Goal: Transaction & Acquisition: Purchase product/service

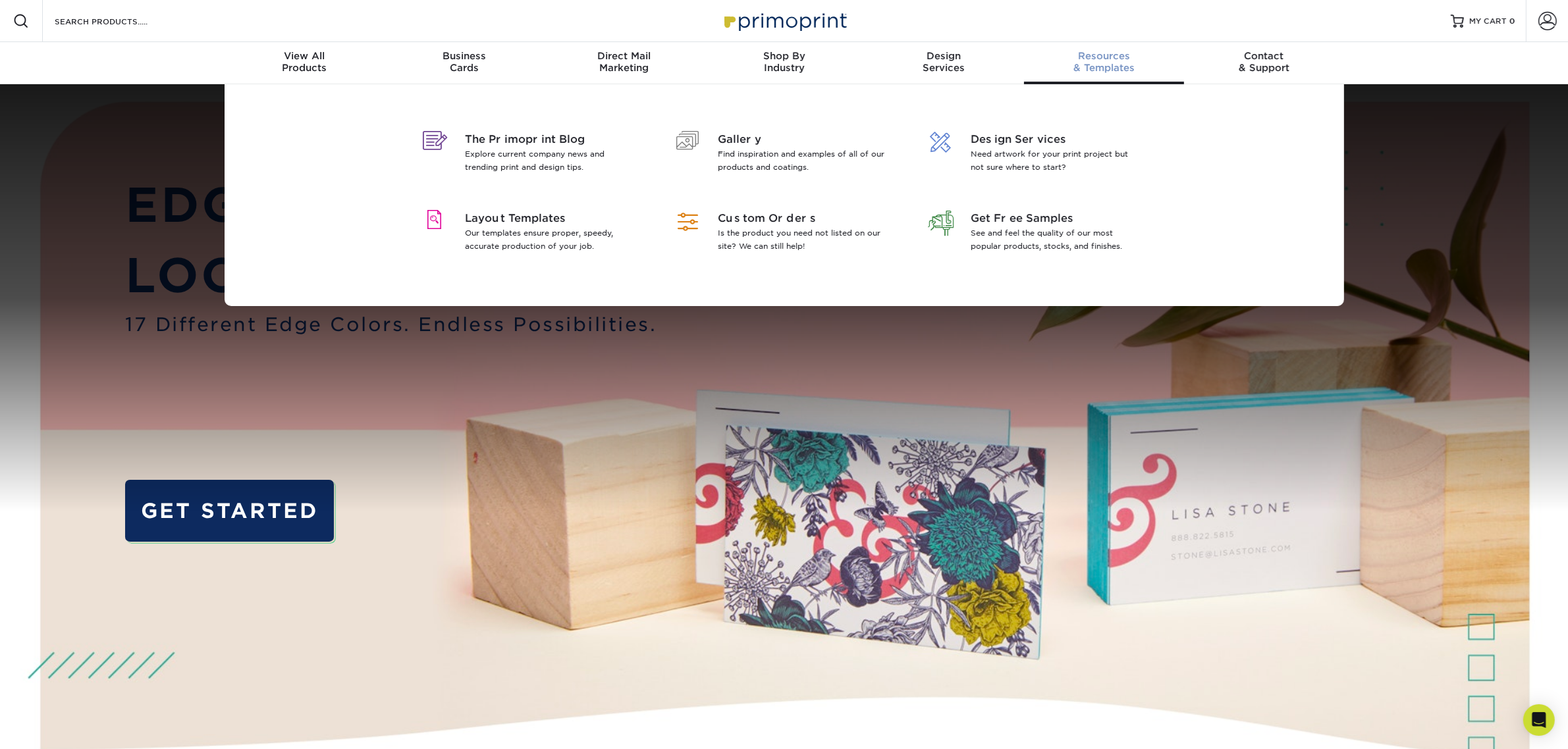
click at [1117, 60] on span "Resources" at bounding box center [1104, 56] width 160 height 12
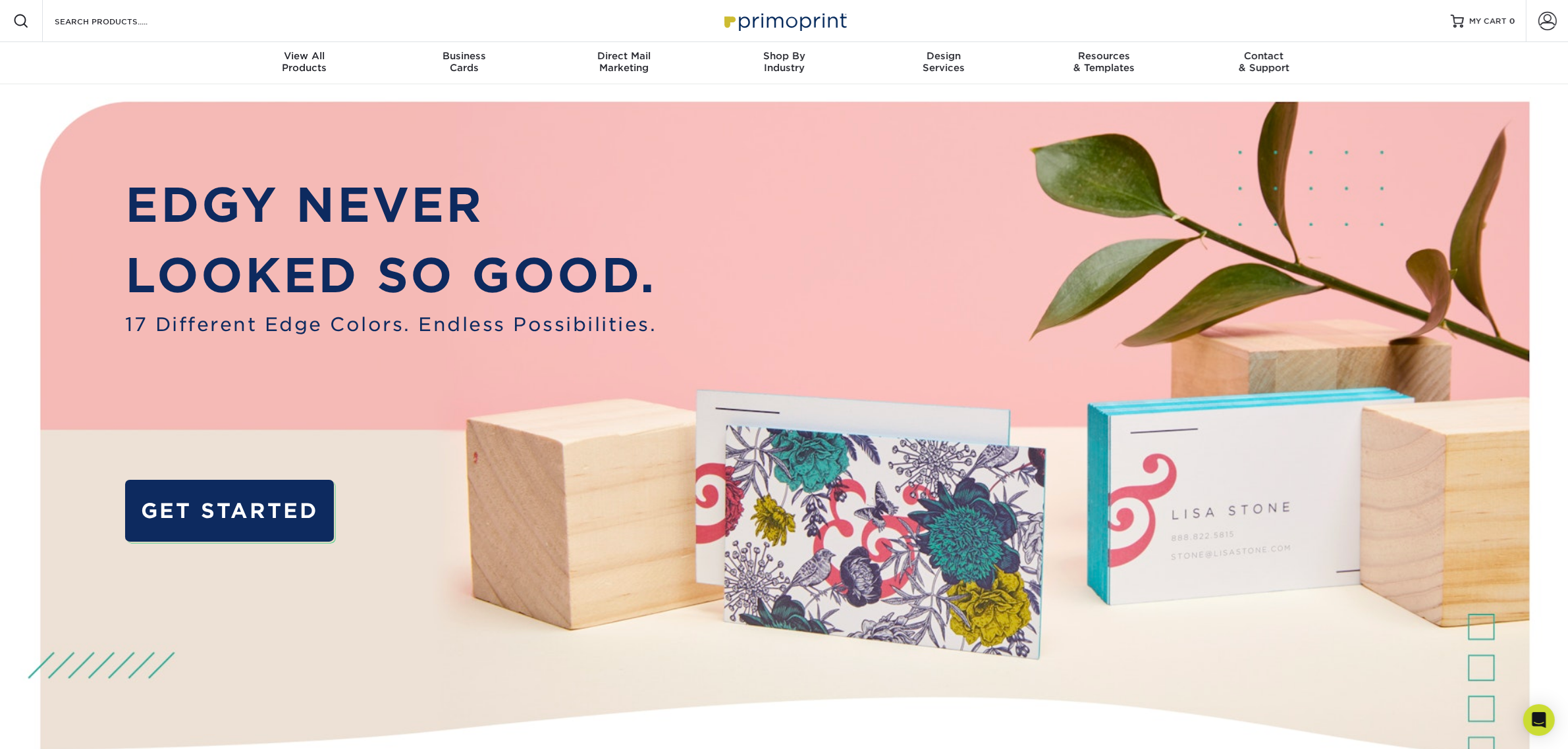
click at [1110, 18] on div "Resources Menu Search Products Account SIGN IN CREATE AN ACCOUNT forgot passwor…" at bounding box center [784, 21] width 1568 height 42
click at [124, 15] on input "Search Products" at bounding box center [118, 21] width 129 height 16
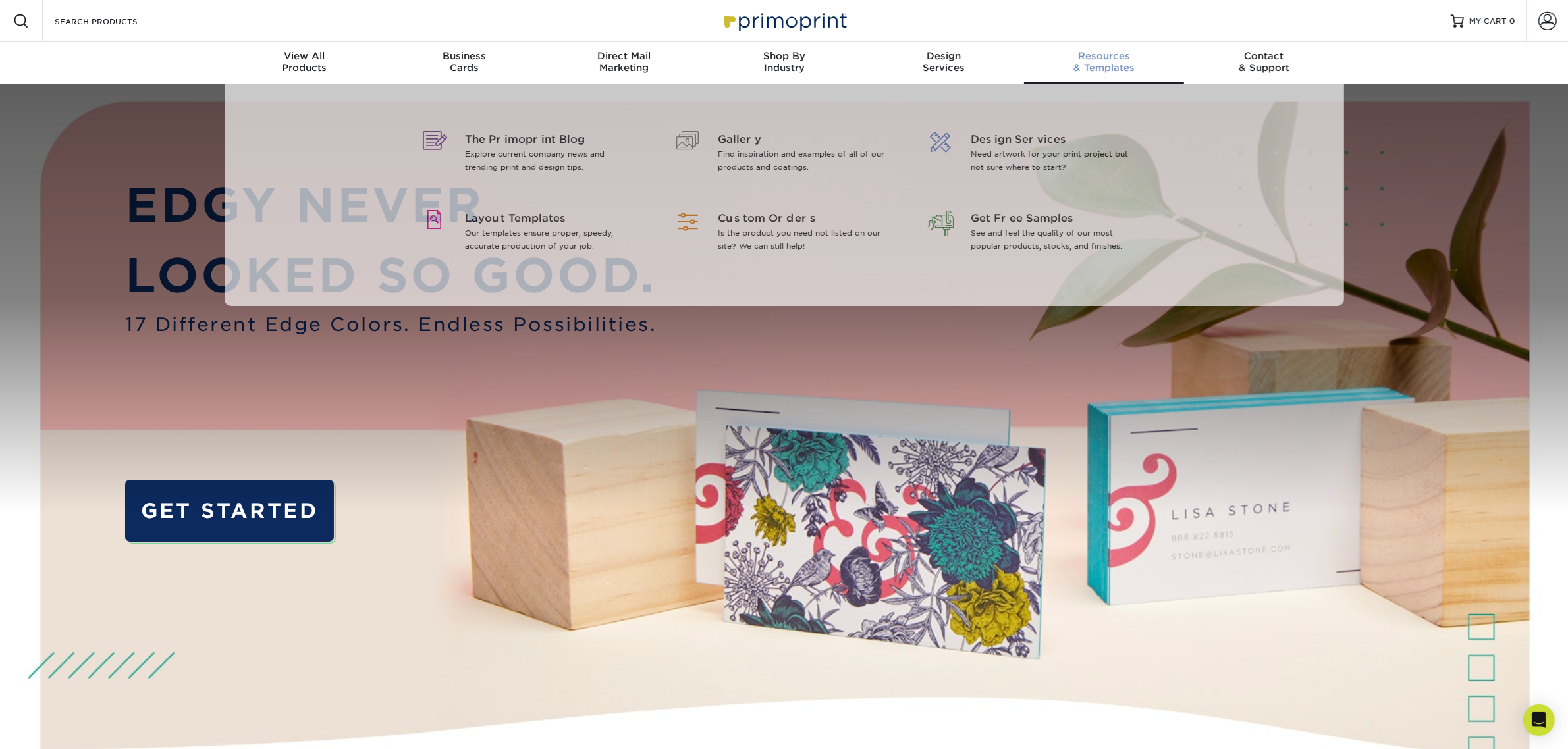
click at [1105, 60] on span "Resources" at bounding box center [1104, 56] width 160 height 12
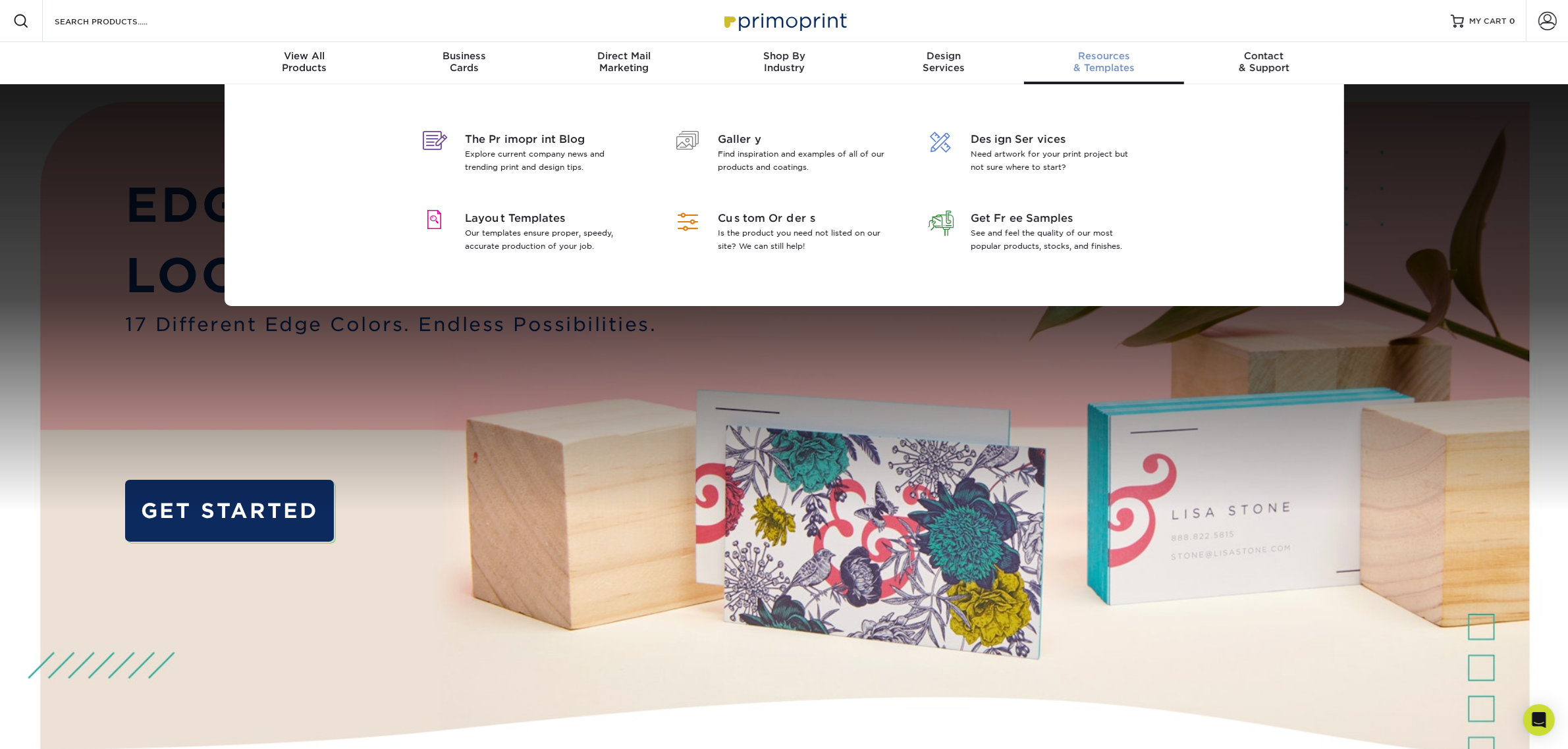
click at [1105, 60] on span "Resources" at bounding box center [1104, 56] width 160 height 12
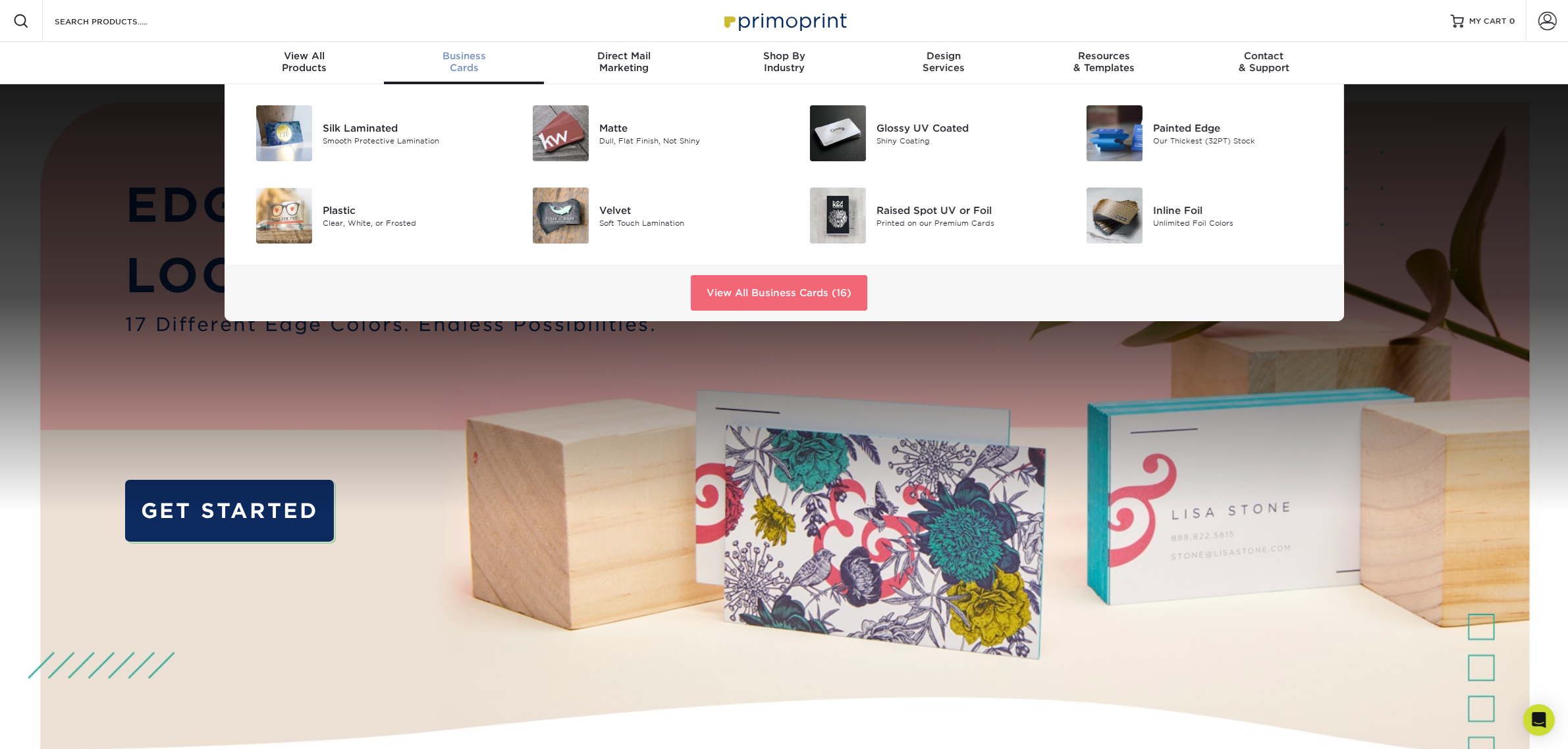
click at [736, 296] on link "View All Business Cards (16)" at bounding box center [779, 293] width 177 height 35
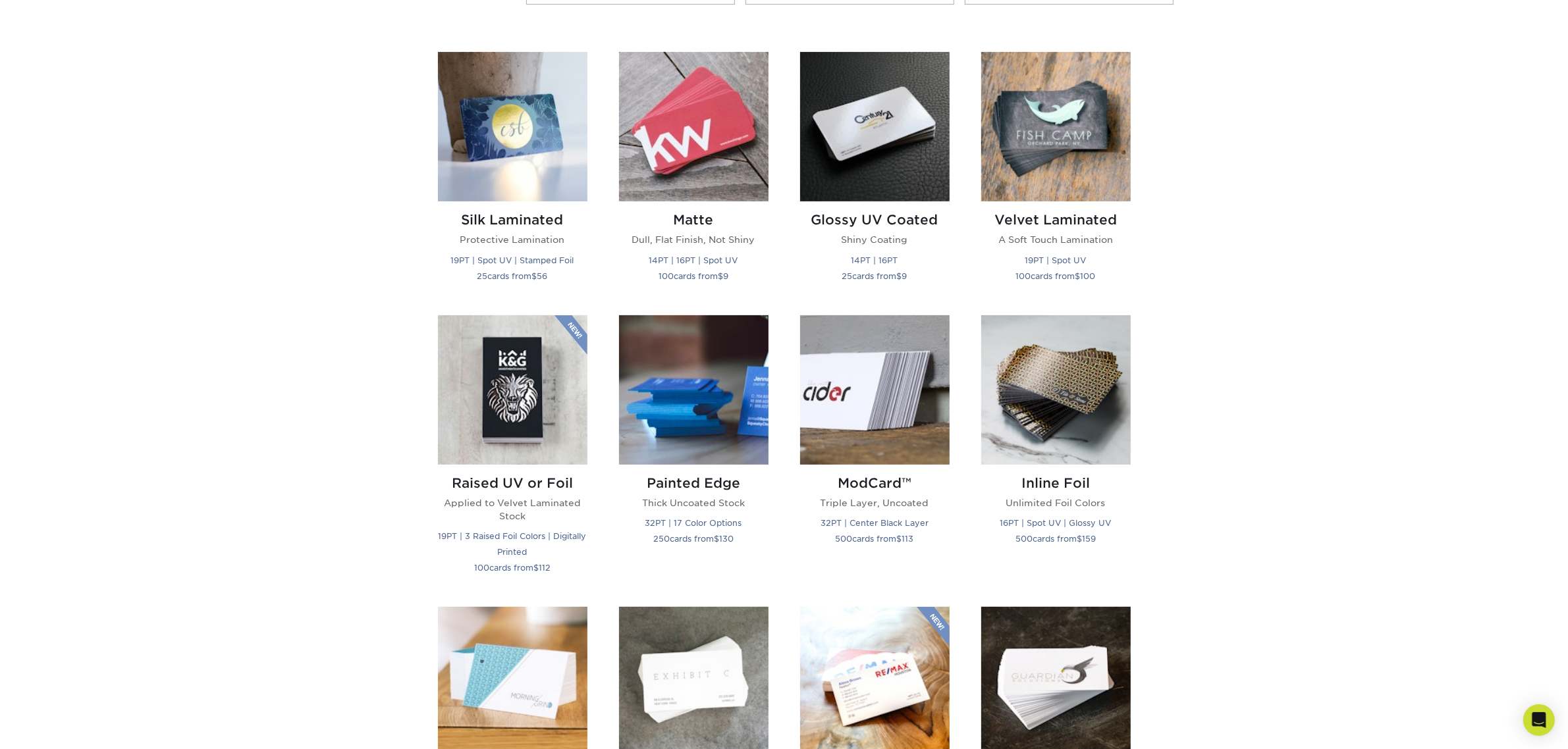
scroll to position [576, 0]
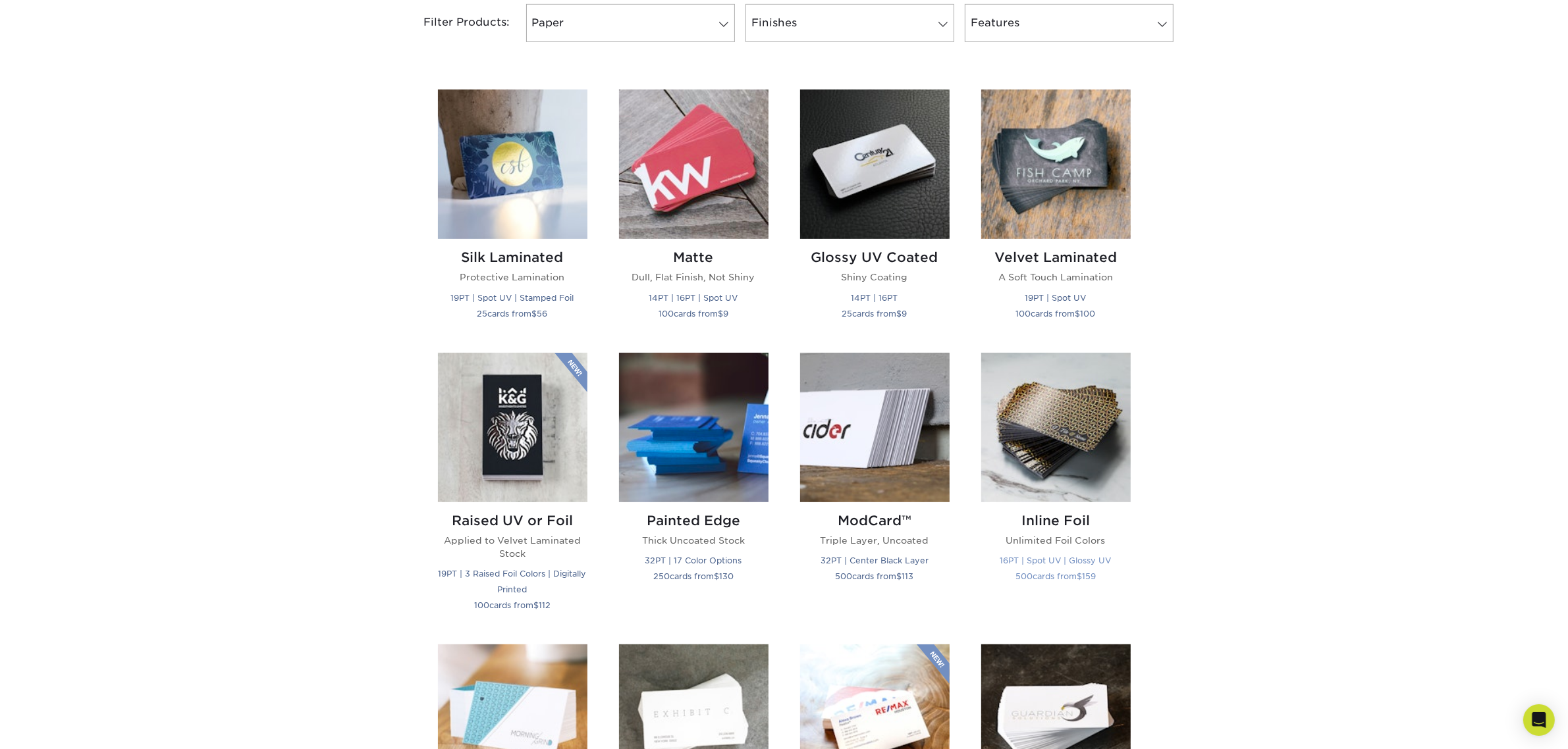
click at [1071, 439] on img at bounding box center [1056, 427] width 149 height 149
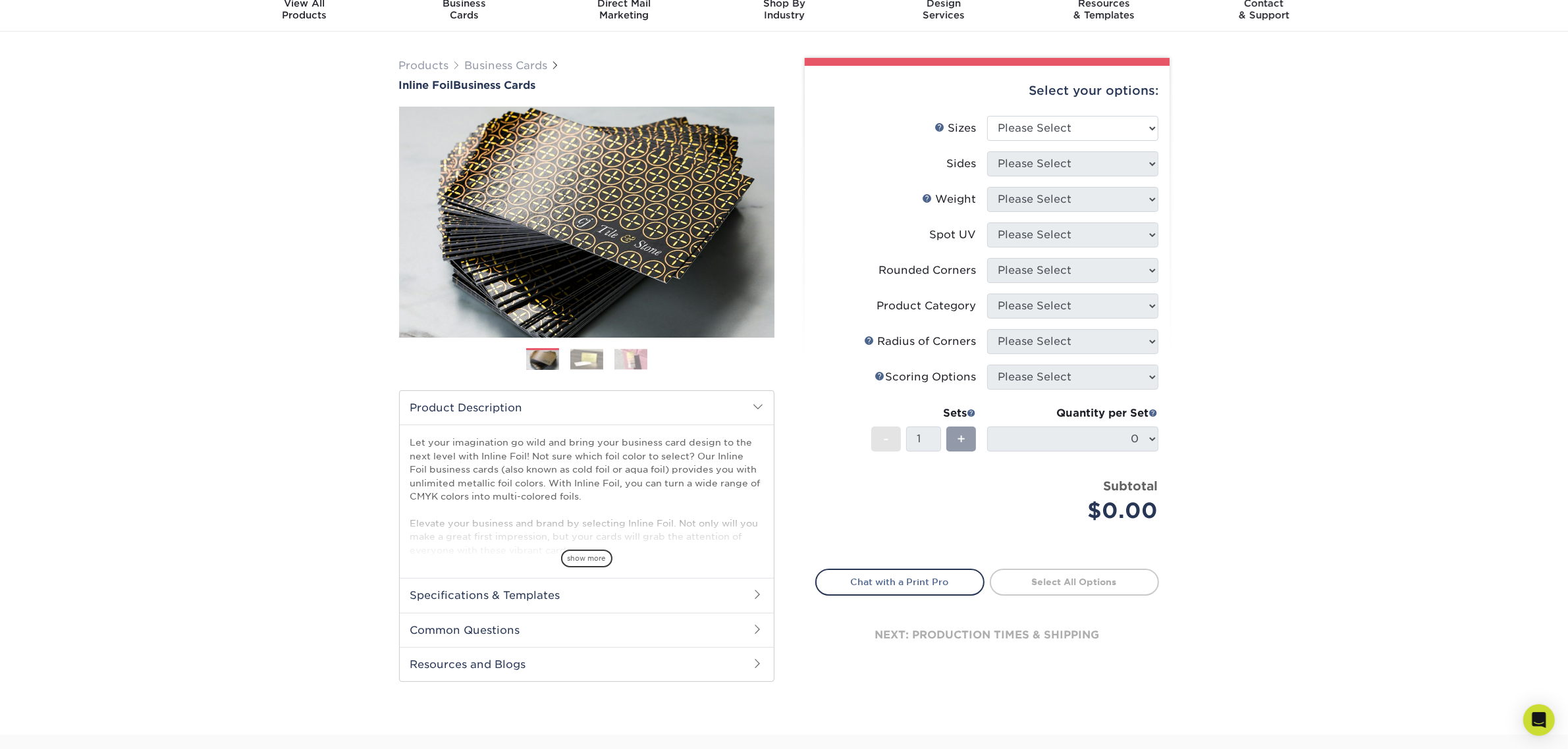
scroll to position [82, 0]
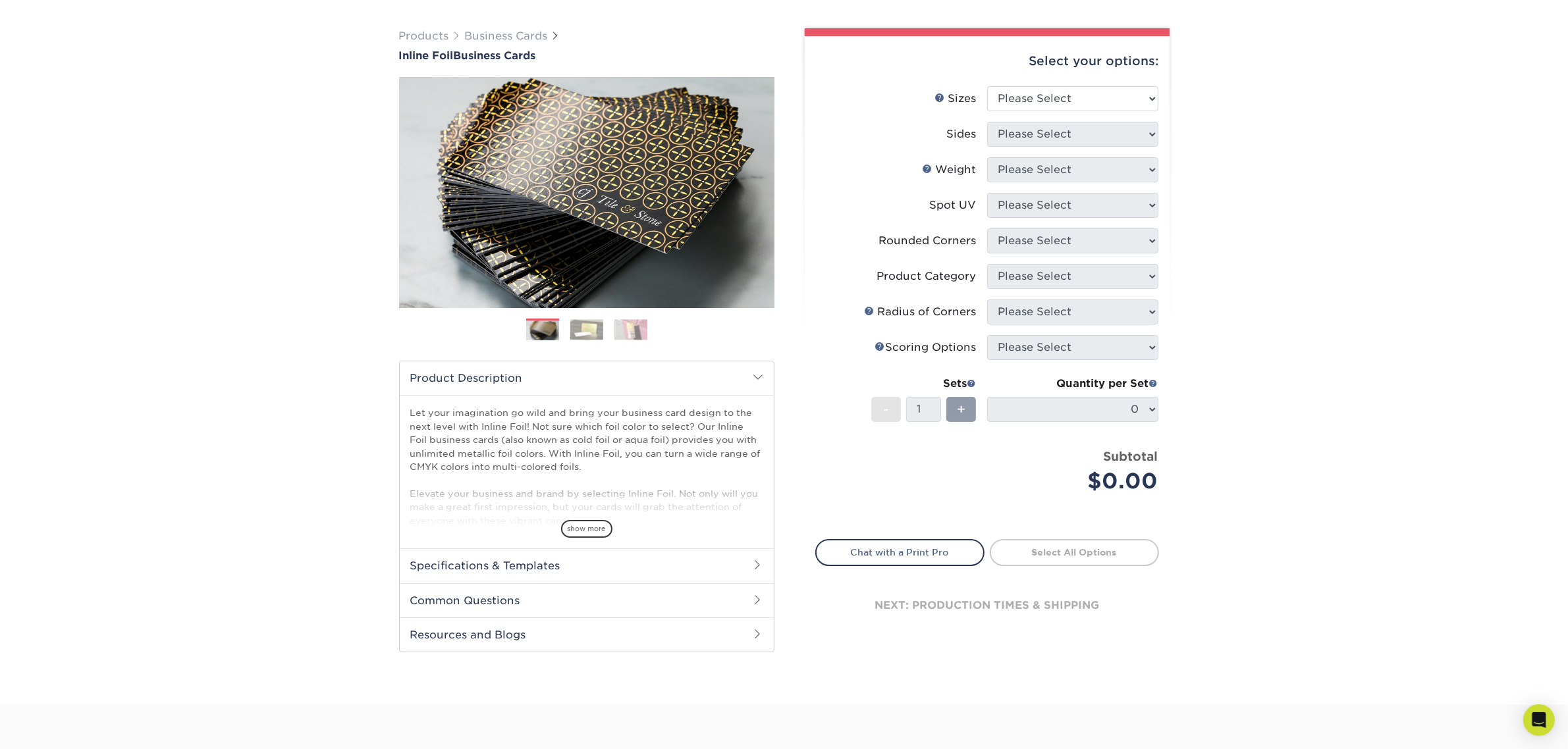
click at [590, 329] on img at bounding box center [587, 329] width 33 height 20
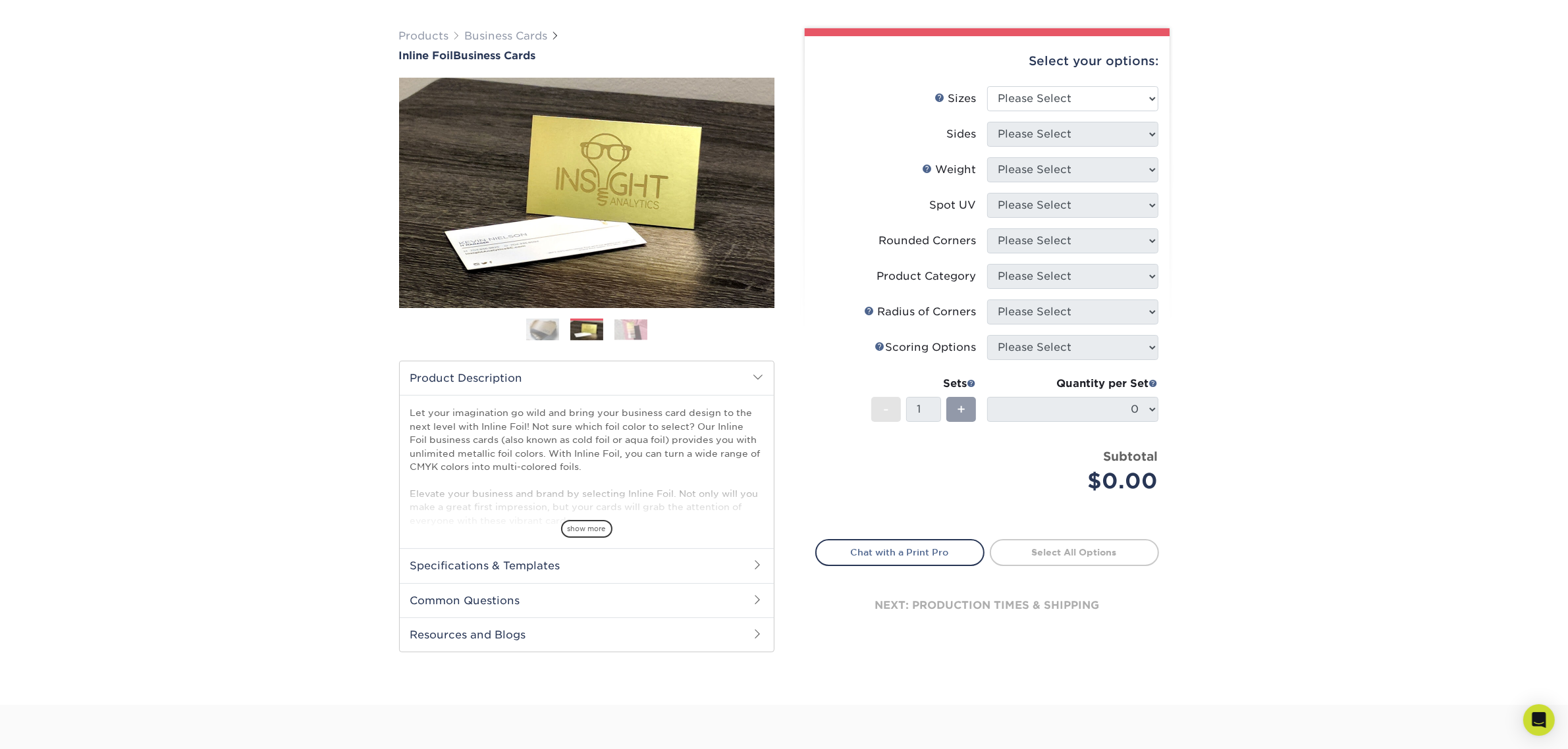
click at [633, 325] on img at bounding box center [631, 329] width 33 height 20
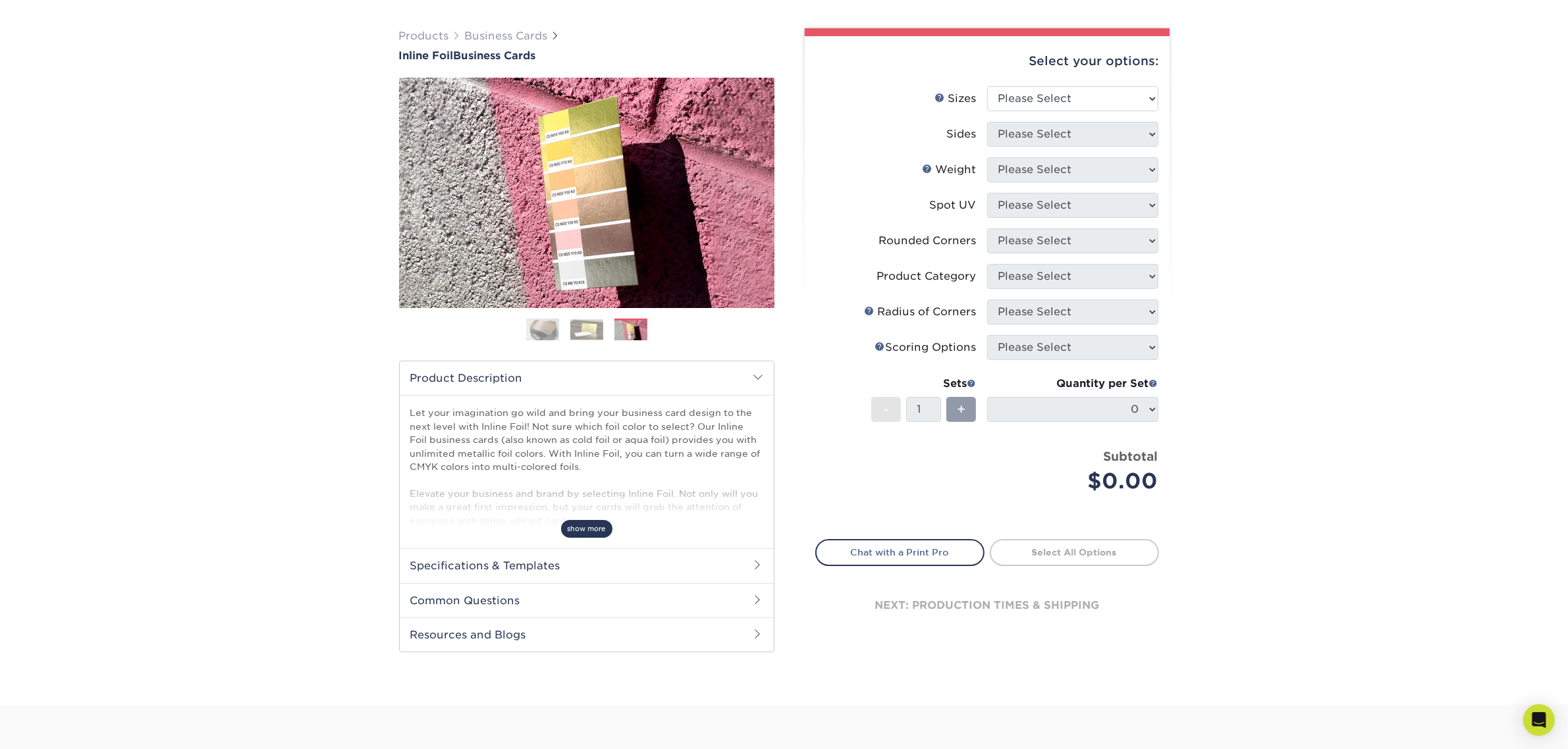
click at [570, 530] on span "show more" at bounding box center [586, 529] width 51 height 18
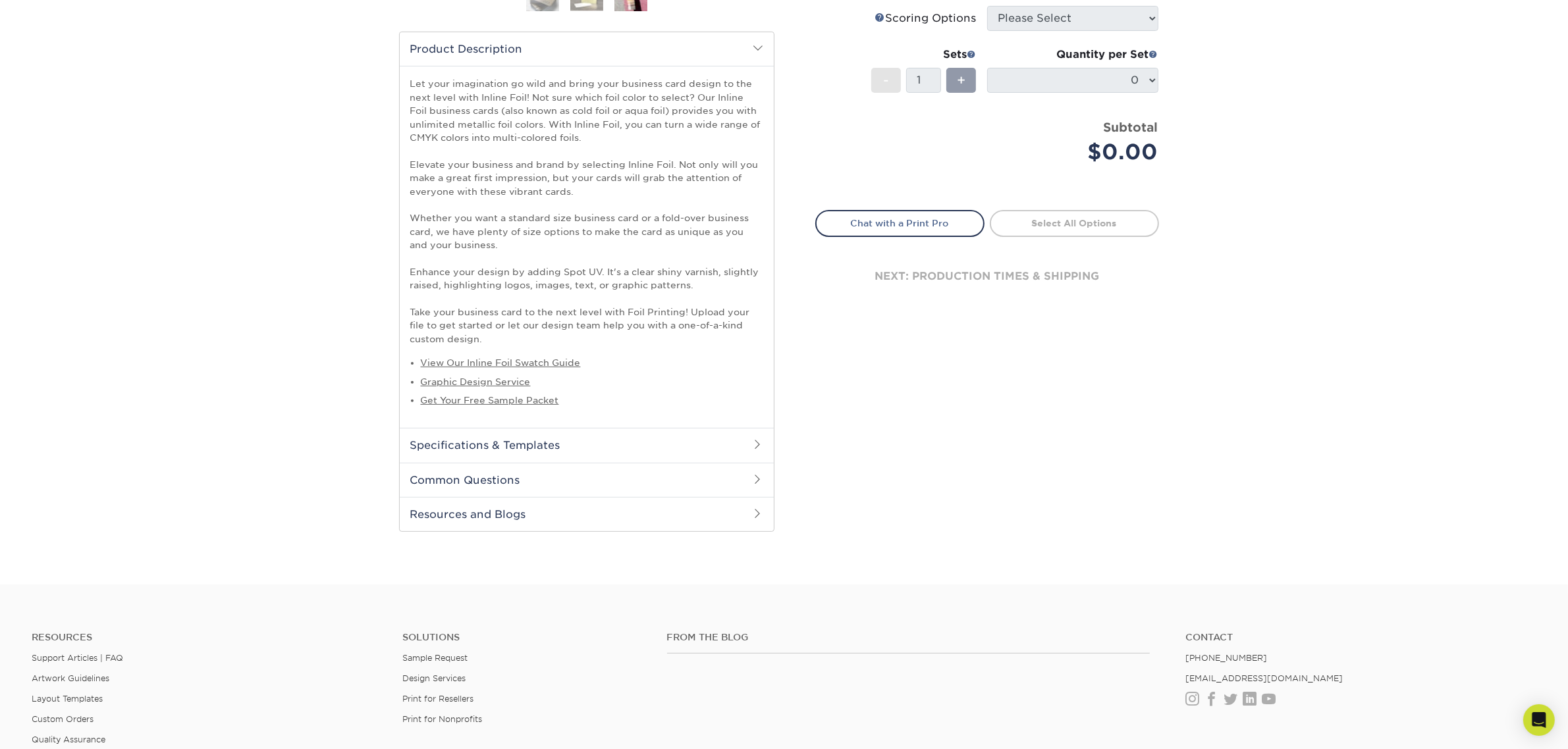
scroll to position [329, 0]
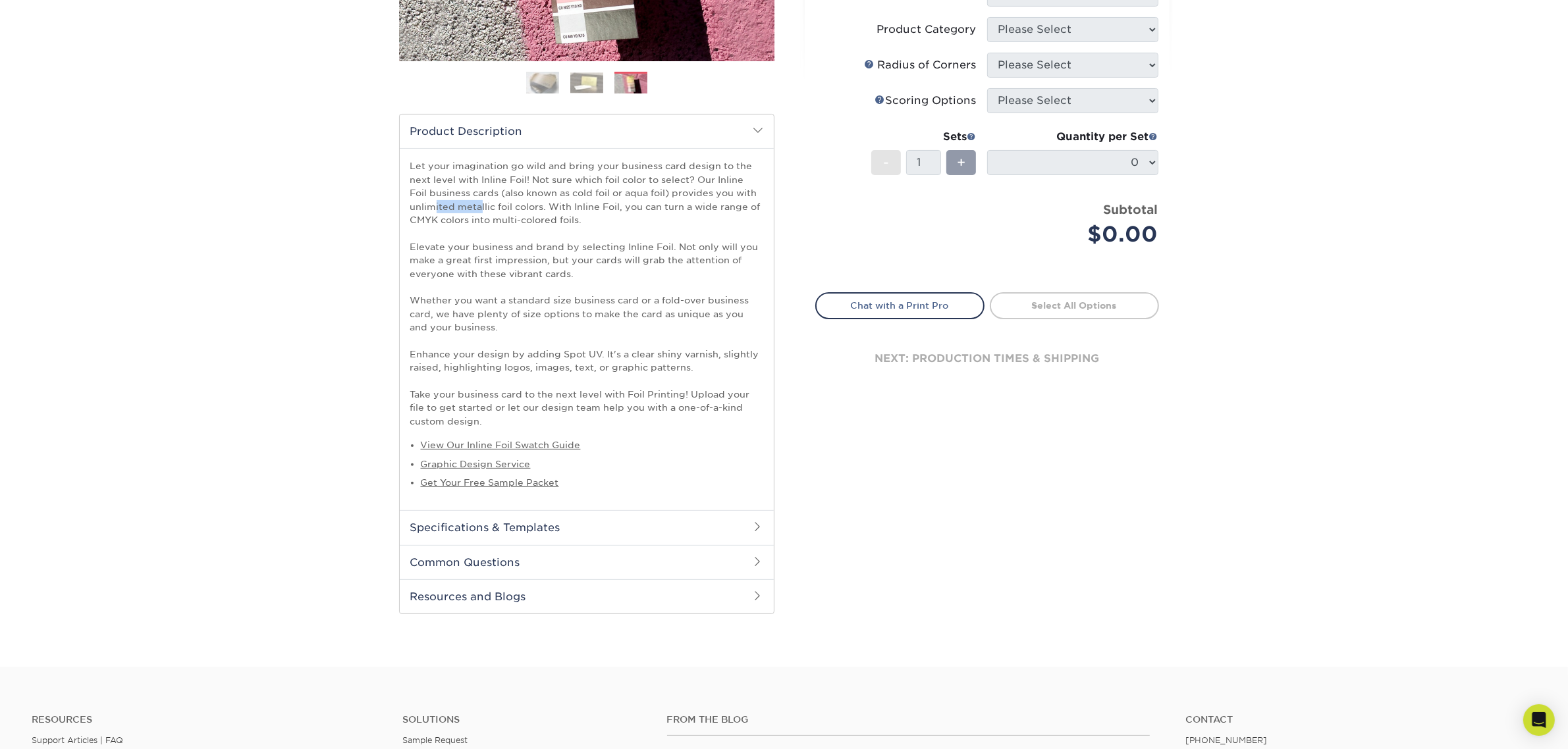
drag, startPoint x: 577, startPoint y: 193, endPoint x: 614, endPoint y: 196, distance: 37.1
click at [614, 196] on p "Let your imagination go wild and bring your business card design to the next le…" at bounding box center [587, 293] width 353 height 268
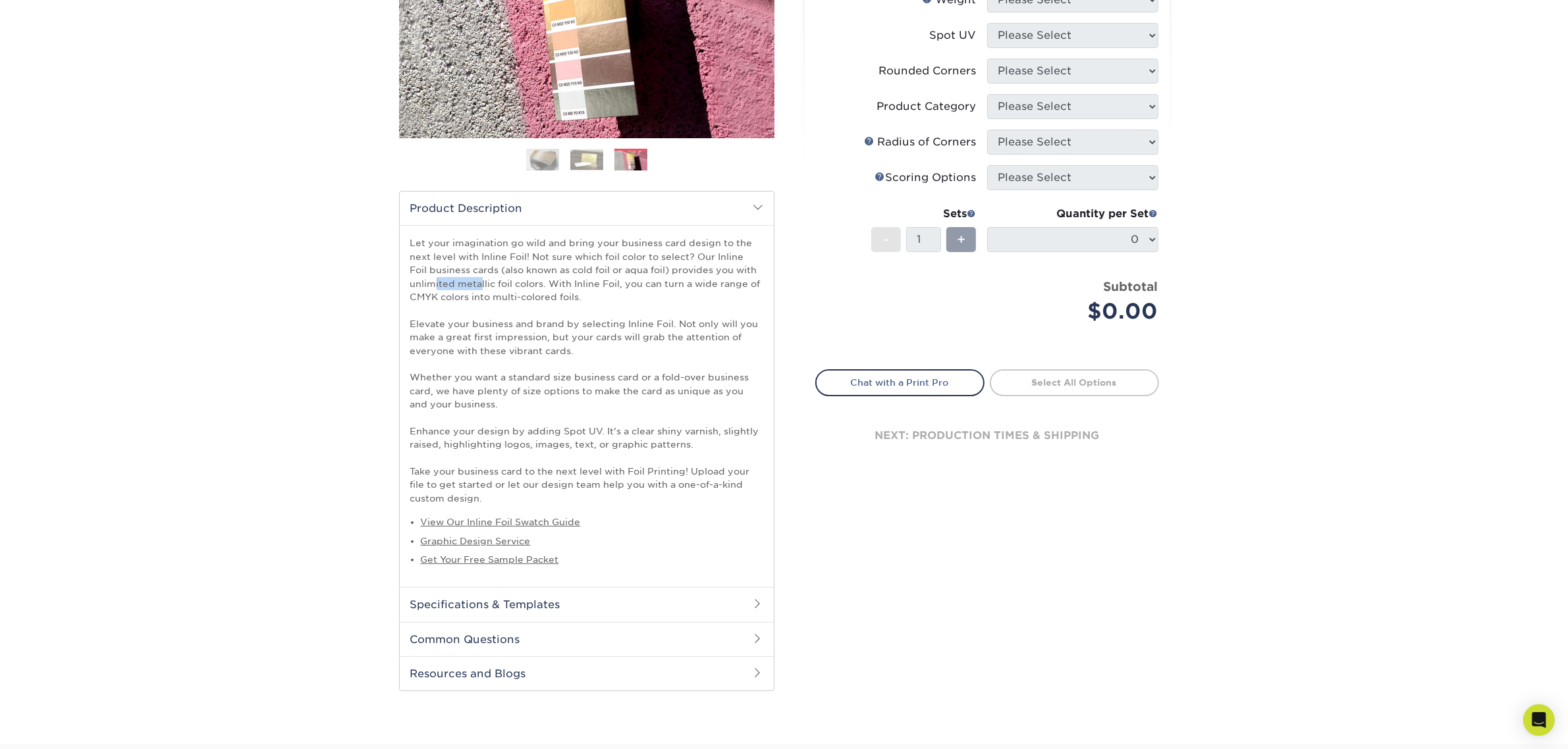
scroll to position [247, 0]
